Goal: Answer question/provide support

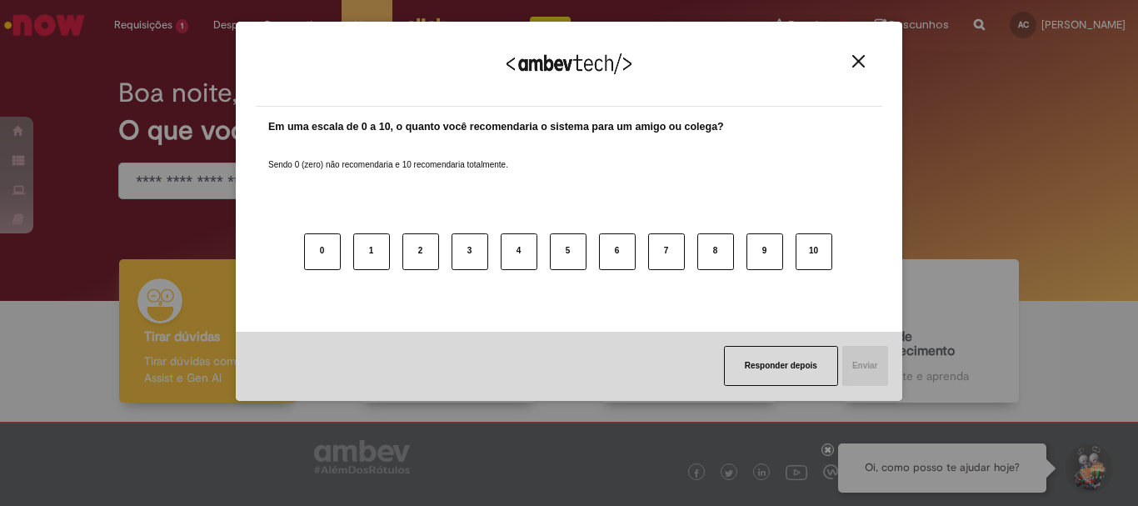
click at [138, 88] on div "Agradecemos seu feedback! Em uma escala de 0 a 10, o quanto você recomendaria o…" at bounding box center [569, 253] width 1138 height 506
click at [854, 62] on img "Close" at bounding box center [859, 61] width 13 height 13
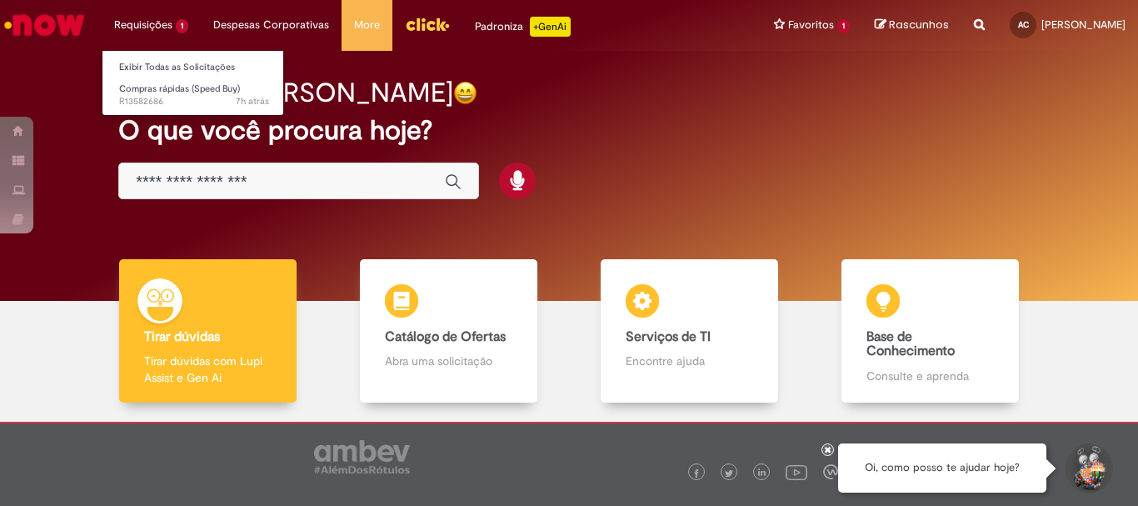
click at [147, 31] on li "Requisições 1 Exibir Todas as Solicitações Compras rápidas (Speed Buy) 7h atrás…" at bounding box center [151, 25] width 99 height 50
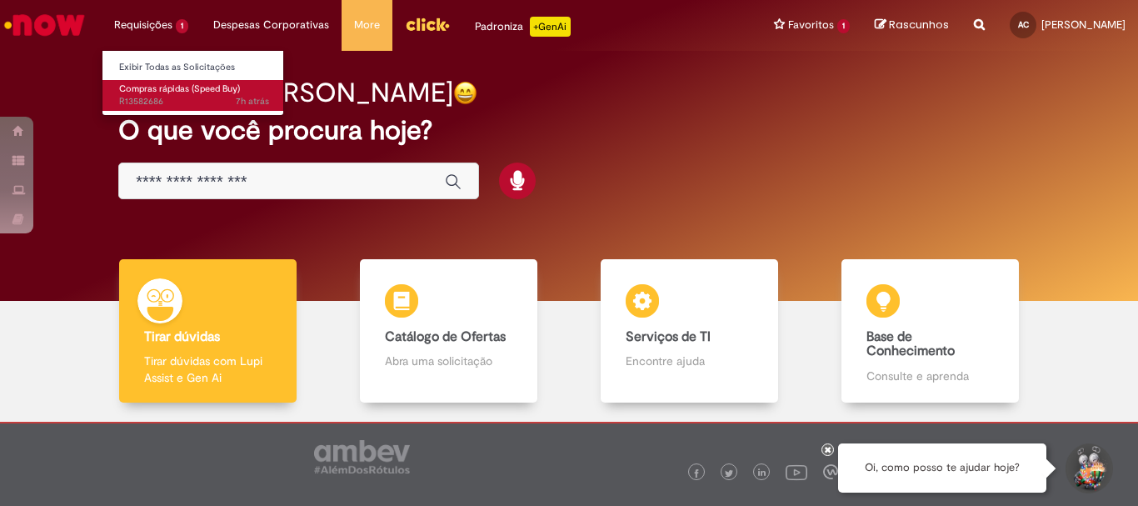
click at [148, 87] on span "Compras rápidas (Speed Buy)" at bounding box center [179, 89] width 121 height 13
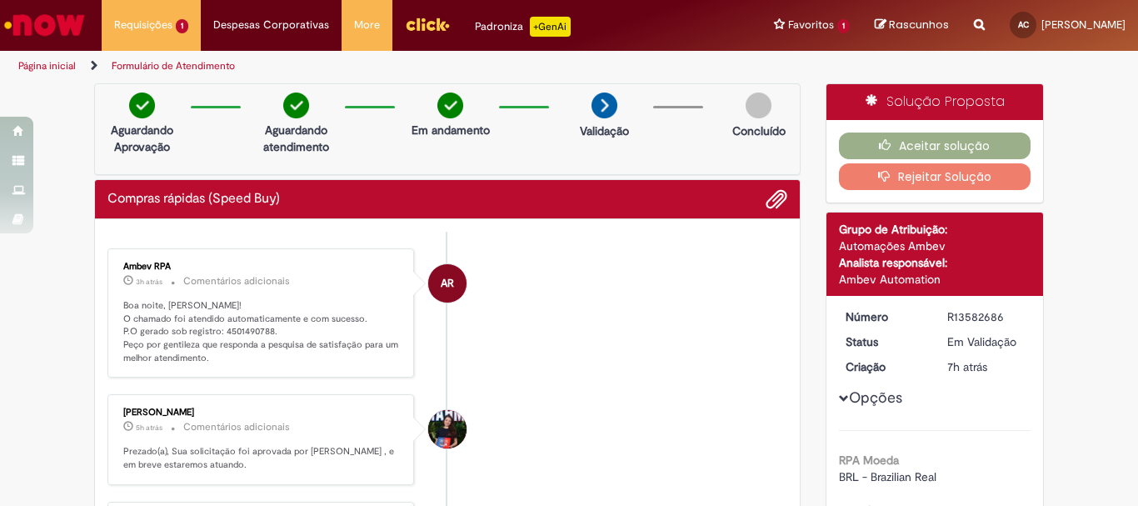
click at [948, 313] on div "R13582686" at bounding box center [987, 316] width 78 height 17
drag, startPoint x: 943, startPoint y: 315, endPoint x: 999, endPoint y: 314, distance: 56.7
click at [999, 314] on div "R13582686" at bounding box center [987, 316] width 78 height 17
copy div "R13582686"
drag, startPoint x: 217, startPoint y: 329, endPoint x: 263, endPoint y: 329, distance: 46.7
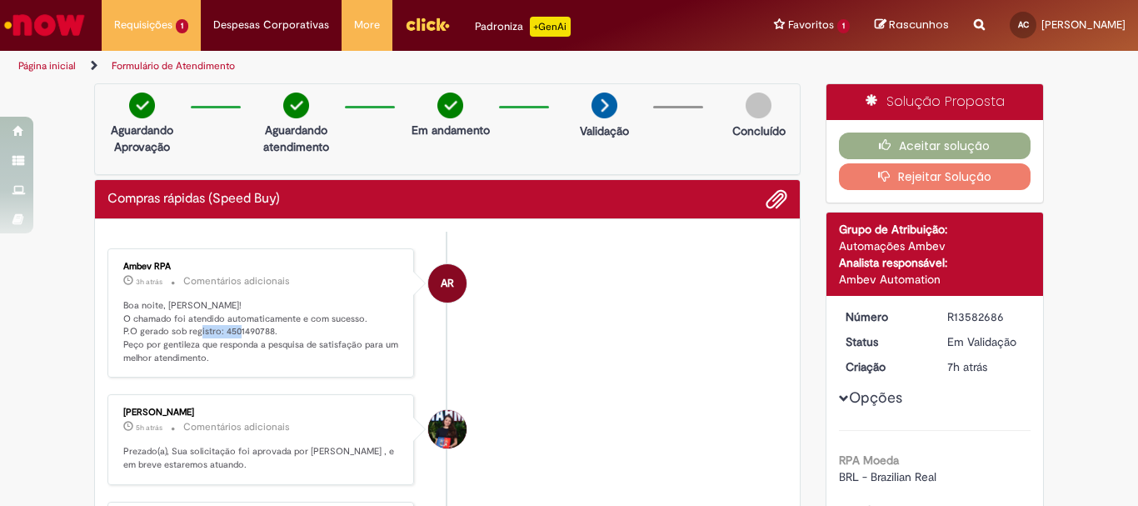
click at [263, 329] on p "Boa noite, [PERSON_NAME]! O chamado foi atendido automaticamente e com sucesso.…" at bounding box center [262, 332] width 278 height 66
copy p "4501490788"
click at [914, 143] on button "Aceitar solução" at bounding box center [935, 146] width 193 height 27
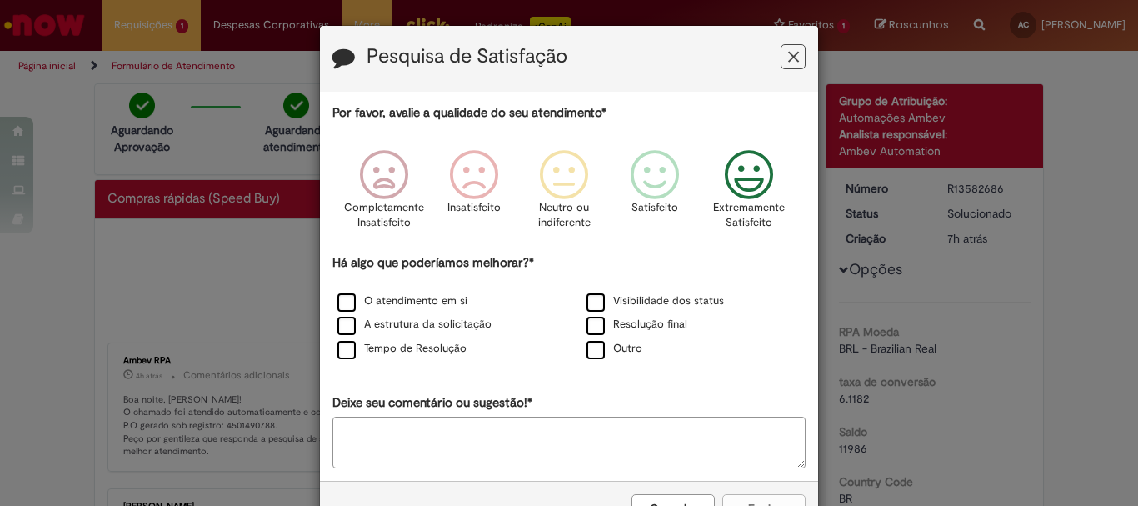
click at [755, 179] on icon "Feedback" at bounding box center [749, 175] width 63 height 50
click at [373, 426] on textarea "Deixe seu comentário ou sugestão!*" at bounding box center [569, 443] width 473 height 52
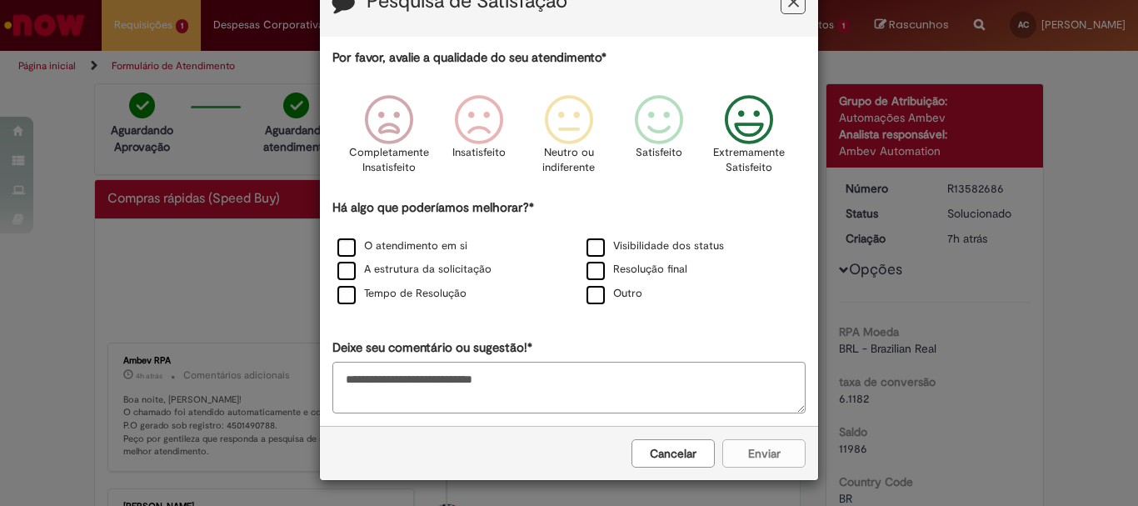
type textarea "**********"
click at [755, 451] on div "Cancelar Enviar" at bounding box center [569, 453] width 498 height 54
click at [591, 295] on label "Outro" at bounding box center [615, 294] width 56 height 16
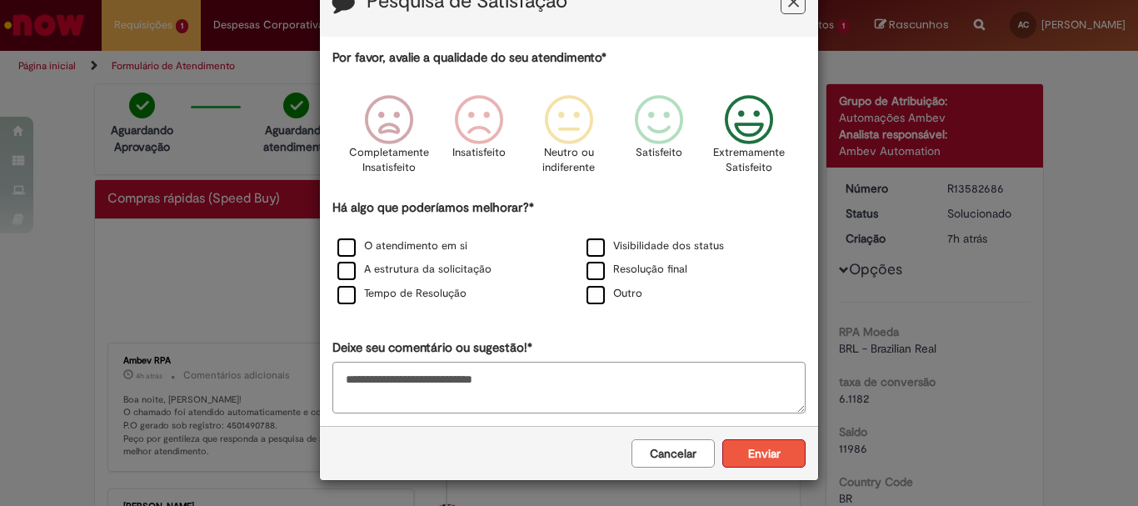
click at [763, 457] on button "Enviar" at bounding box center [764, 453] width 83 height 28
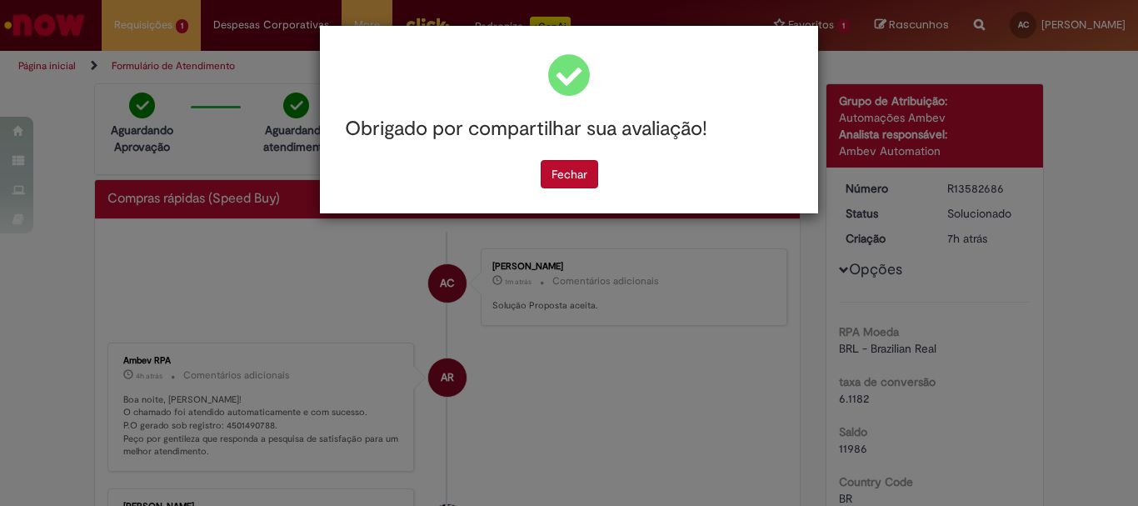
scroll to position [0, 0]
click at [551, 182] on button "Fechar" at bounding box center [570, 174] width 58 height 28
